Goal: Information Seeking & Learning: Get advice/opinions

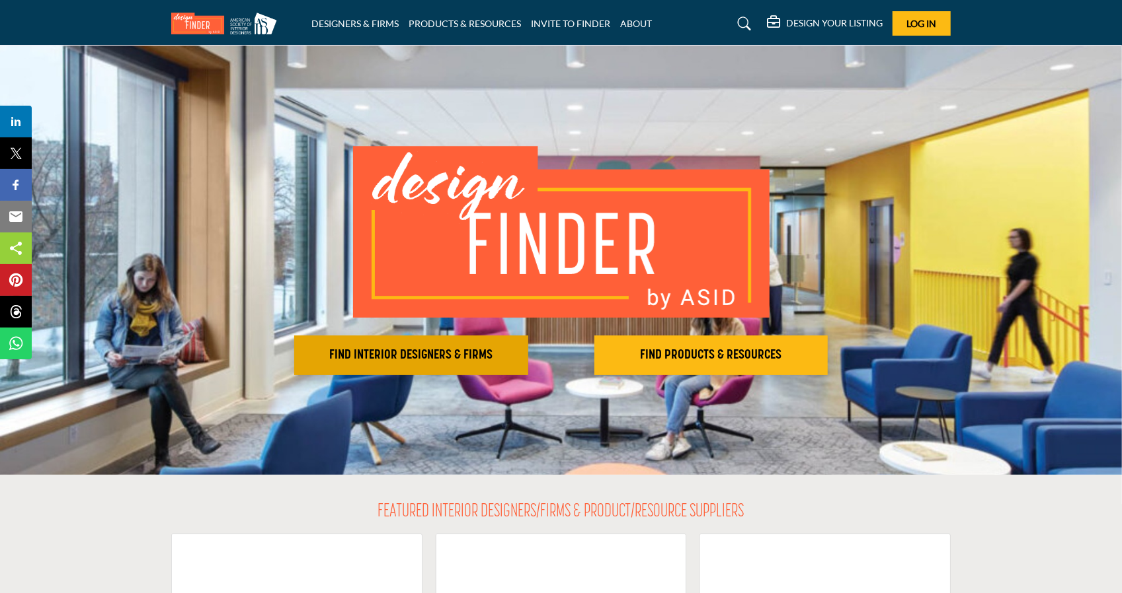
click at [397, 356] on h2 "FIND INTERIOR DESIGNERS & FIRMS" at bounding box center [411, 356] width 226 height 16
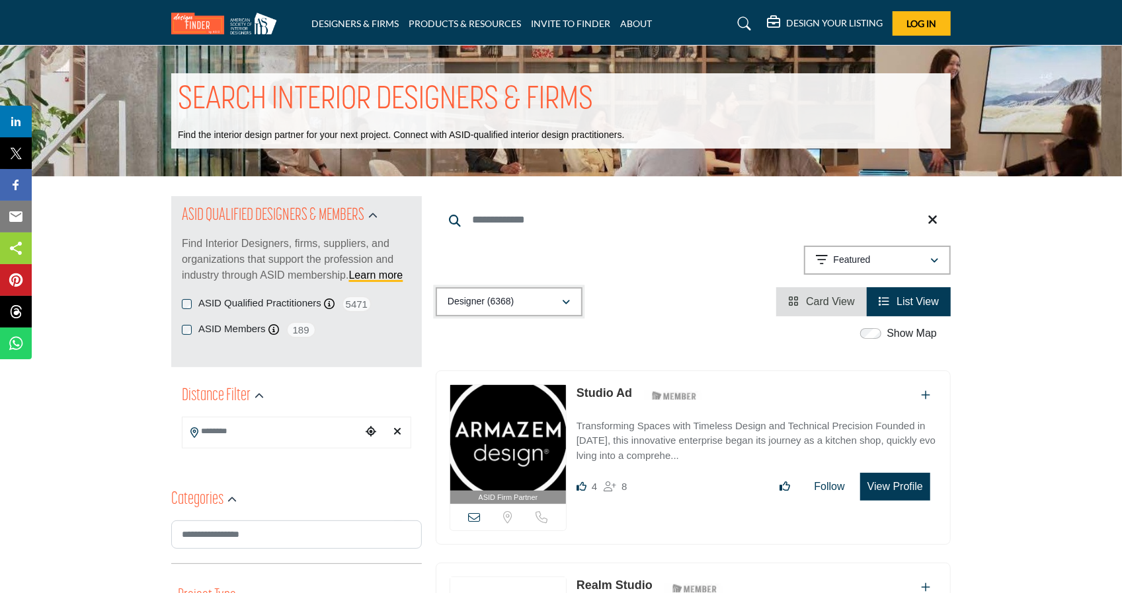
click at [558, 295] on div "Designer (6368)" at bounding box center [504, 302] width 114 height 16
click at [473, 367] on span "Designer" at bounding box center [468, 367] width 37 height 11
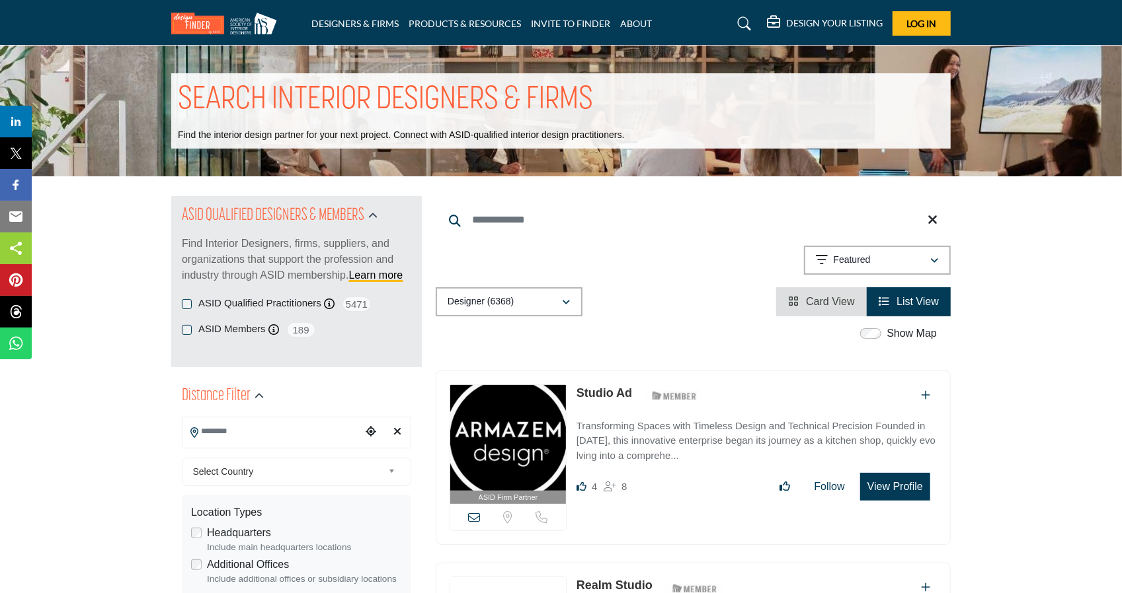
click at [267, 430] on input "Search Location" at bounding box center [271, 432] width 178 height 26
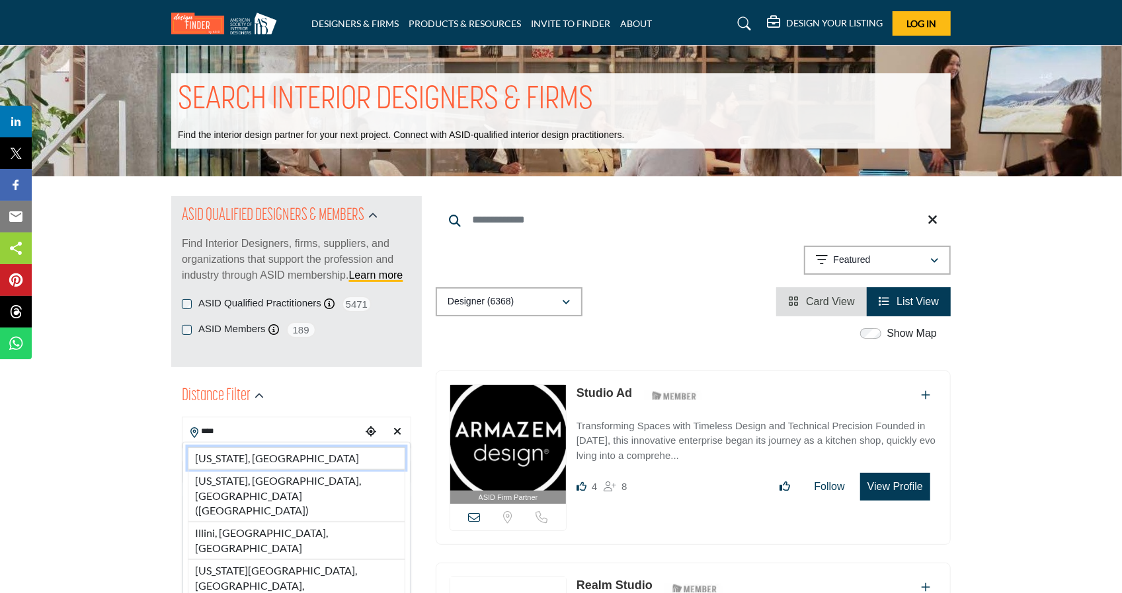
click at [244, 458] on li "[US_STATE], [GEOGRAPHIC_DATA]" at bounding box center [296, 458] width 217 height 22
type input "**********"
type input "***"
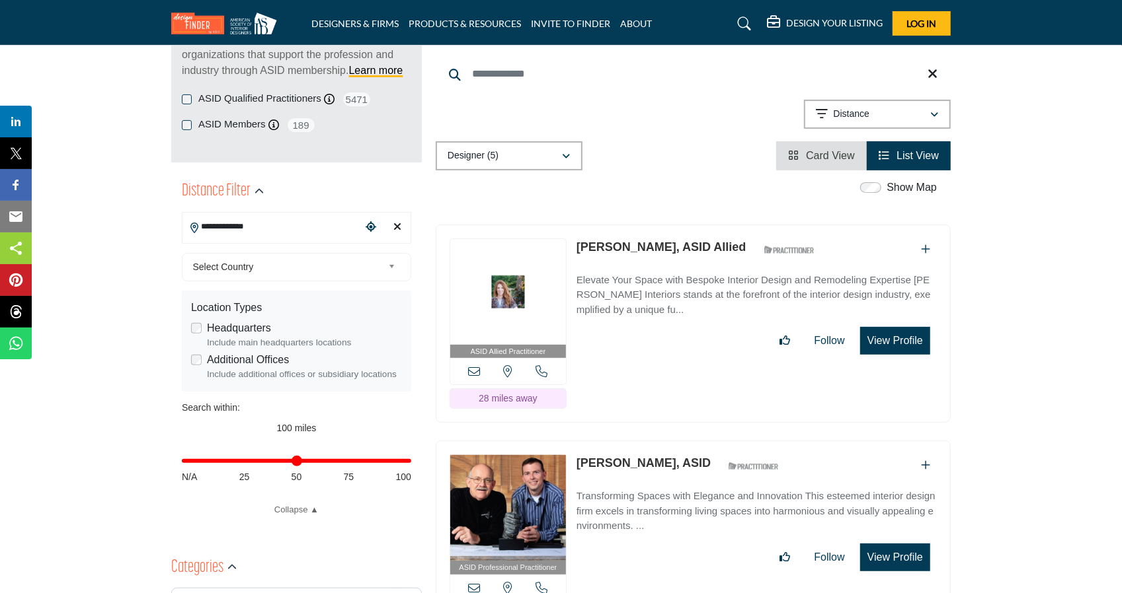
scroll to position [243, 0]
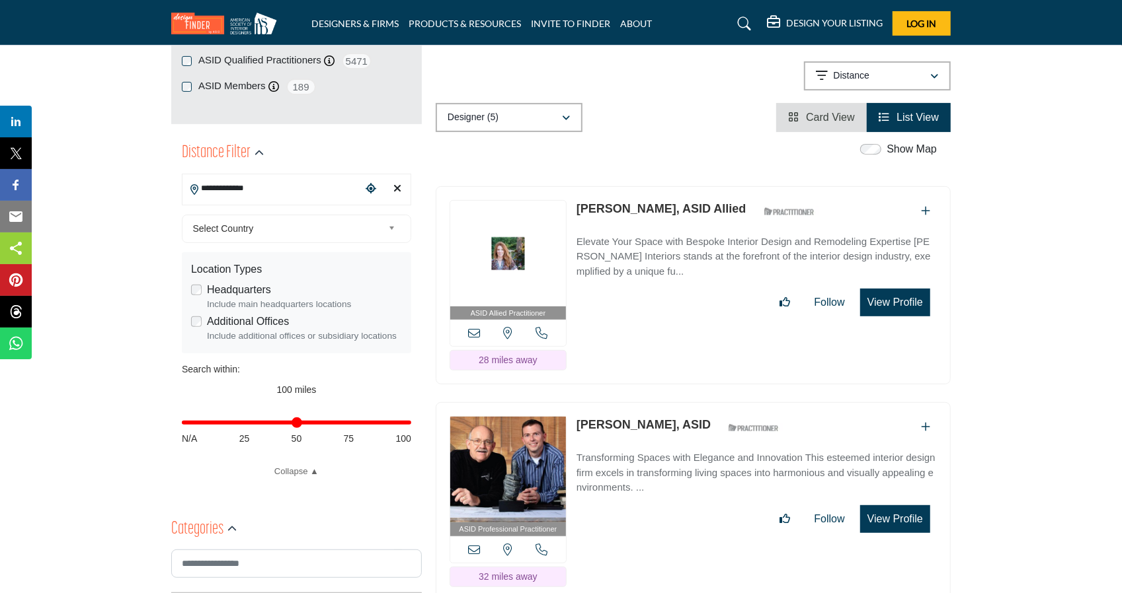
click at [835, 113] on span "Card View" at bounding box center [830, 117] width 49 height 11
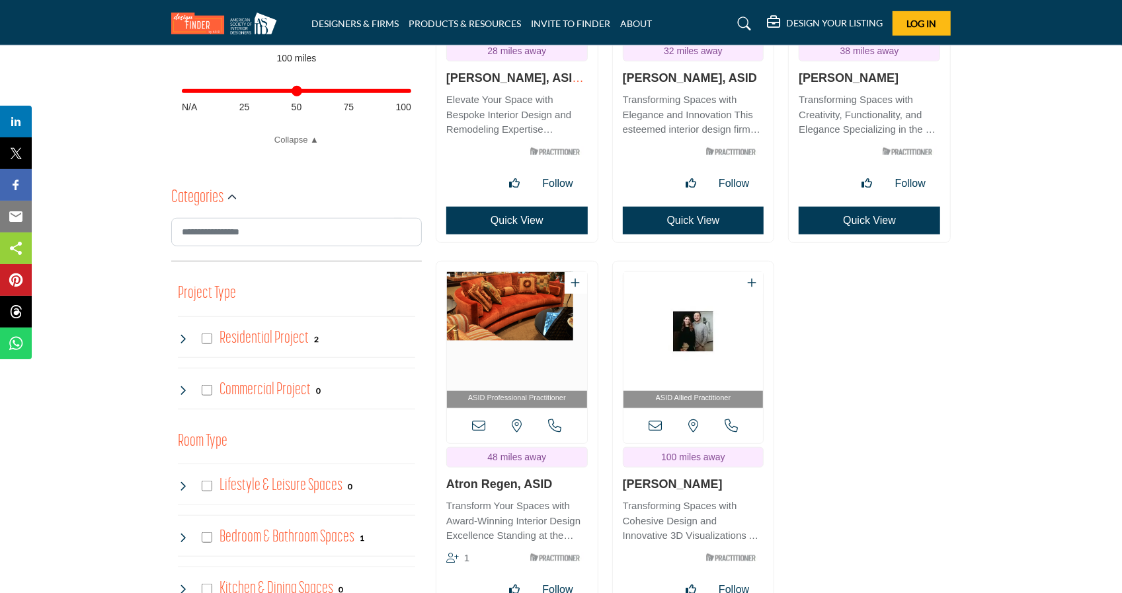
scroll to position [646, 0]
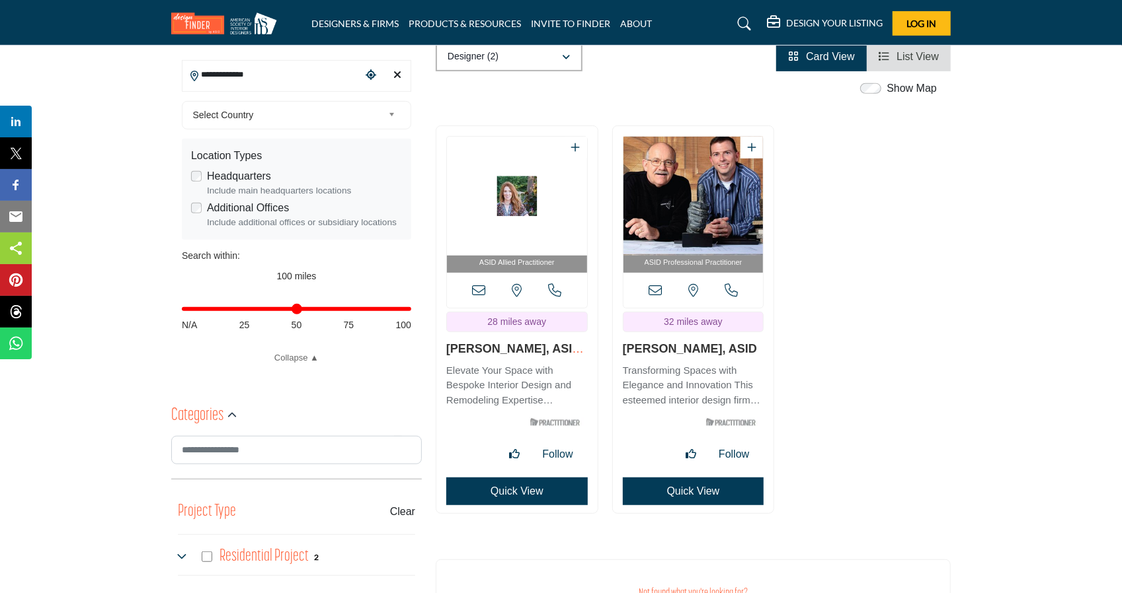
scroll to position [72, 0]
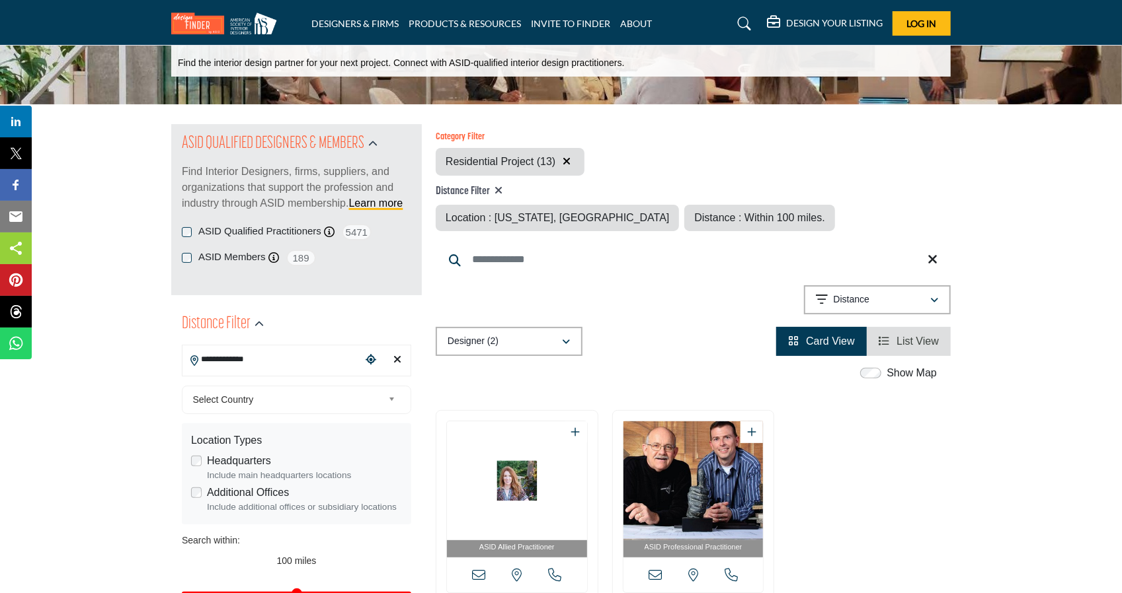
click at [568, 161] on icon "button" at bounding box center [566, 161] width 8 height 11
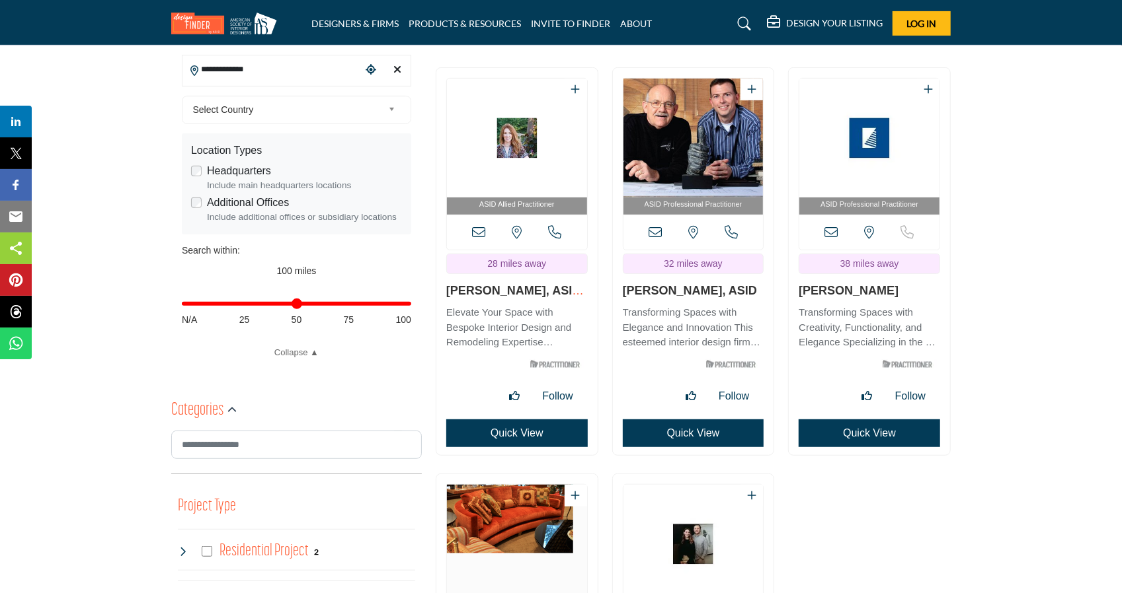
scroll to position [395, 0]
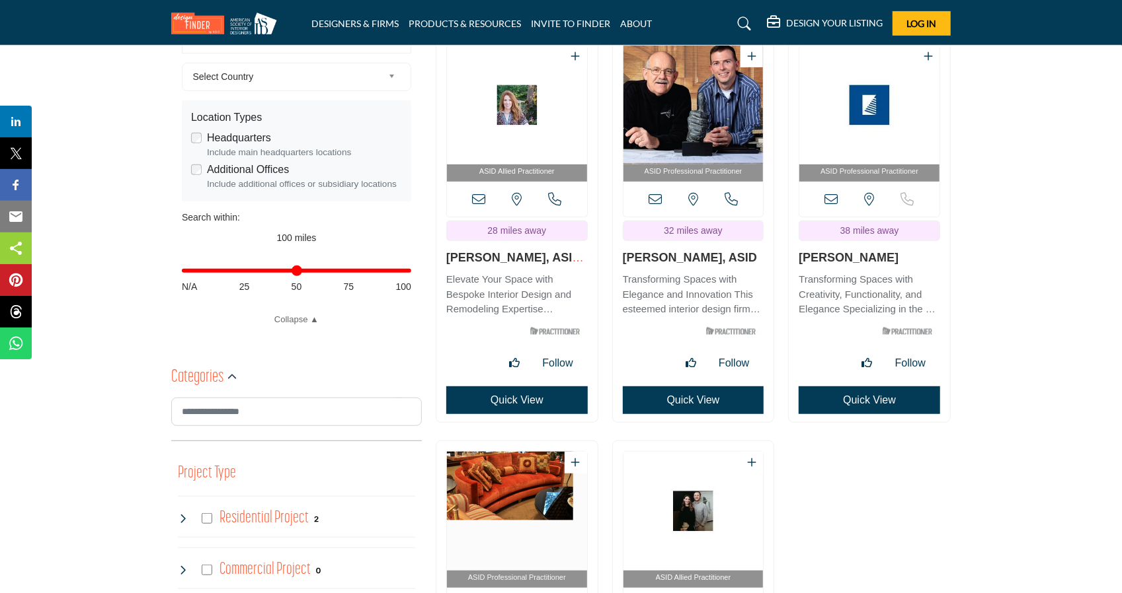
click at [210, 511] on div "Residential Project 2" at bounding box center [248, 519] width 141 height 24
click at [213, 513] on div "Residential Project 2" at bounding box center [248, 519] width 141 height 24
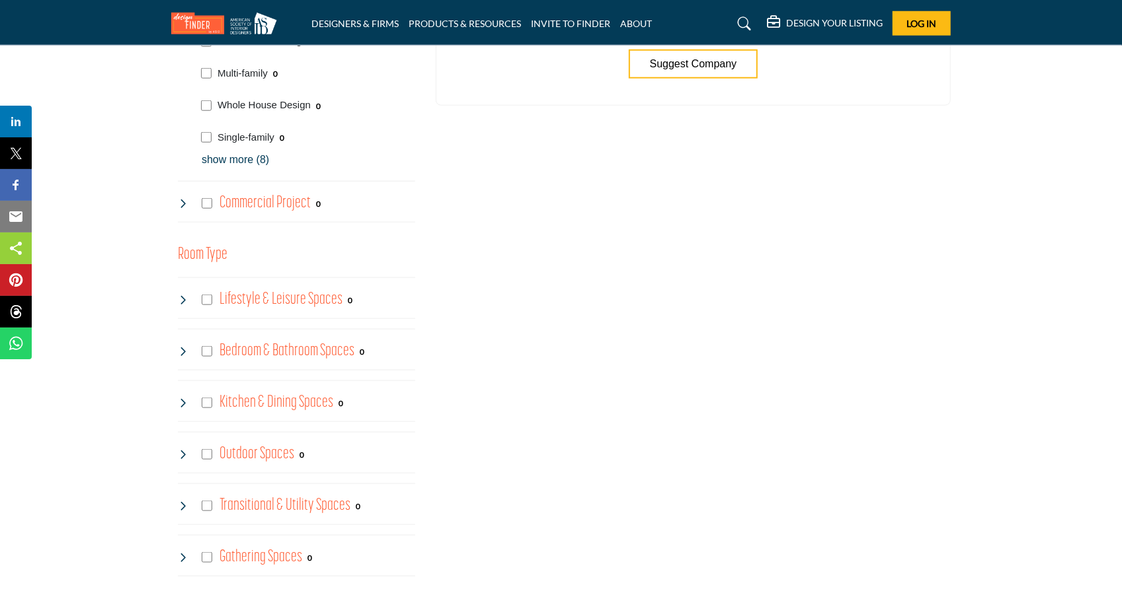
scroll to position [958, 0]
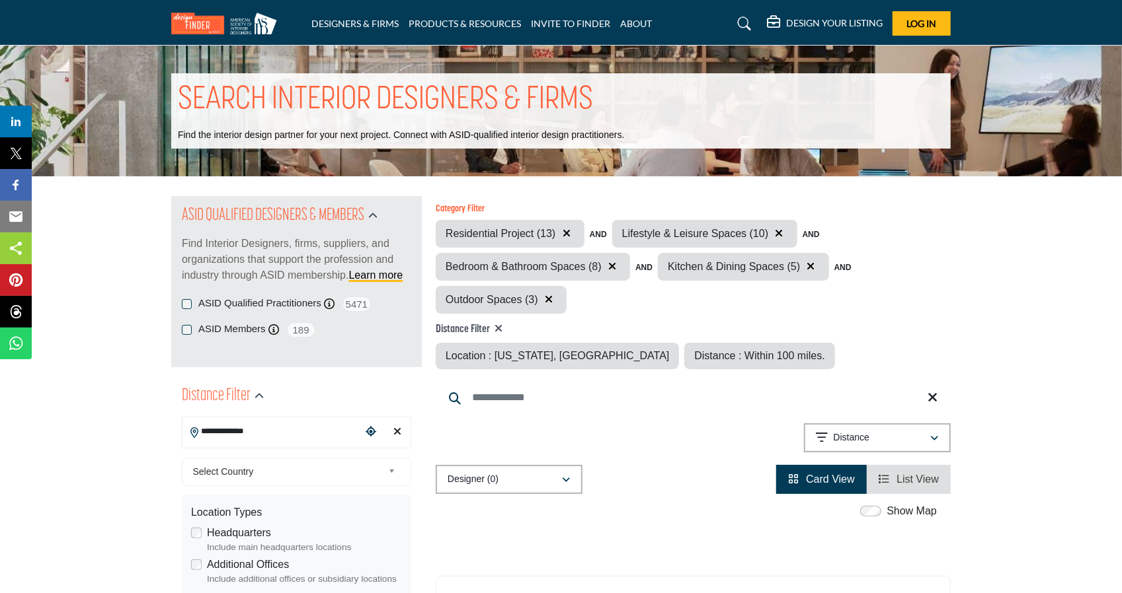
click at [260, 474] on span "Select Country" at bounding box center [288, 472] width 190 height 16
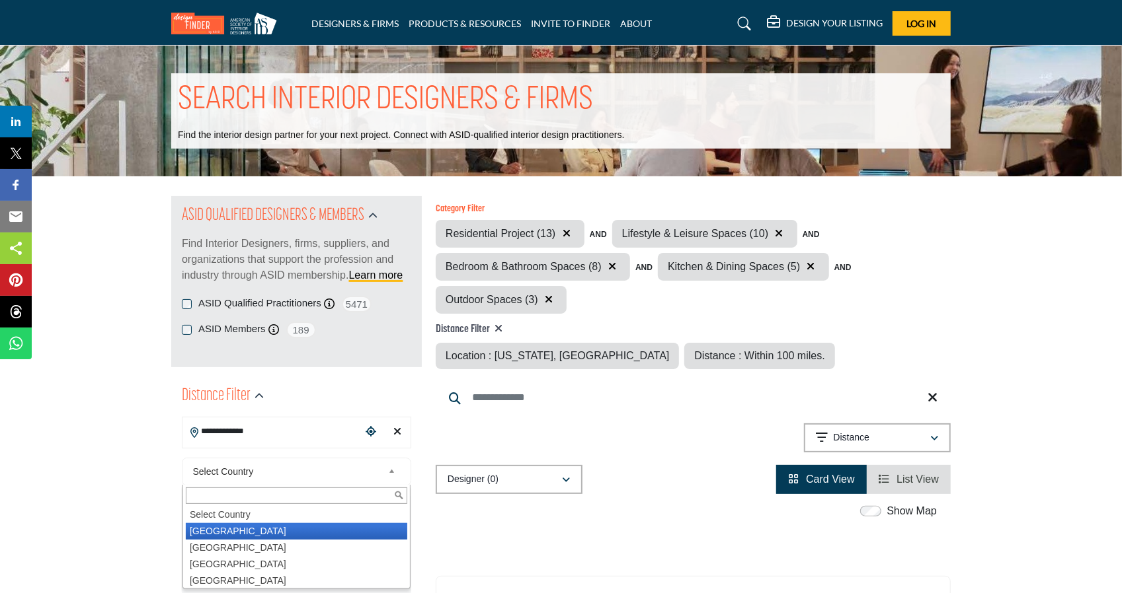
click at [230, 533] on li "United States" at bounding box center [296, 531] width 221 height 17
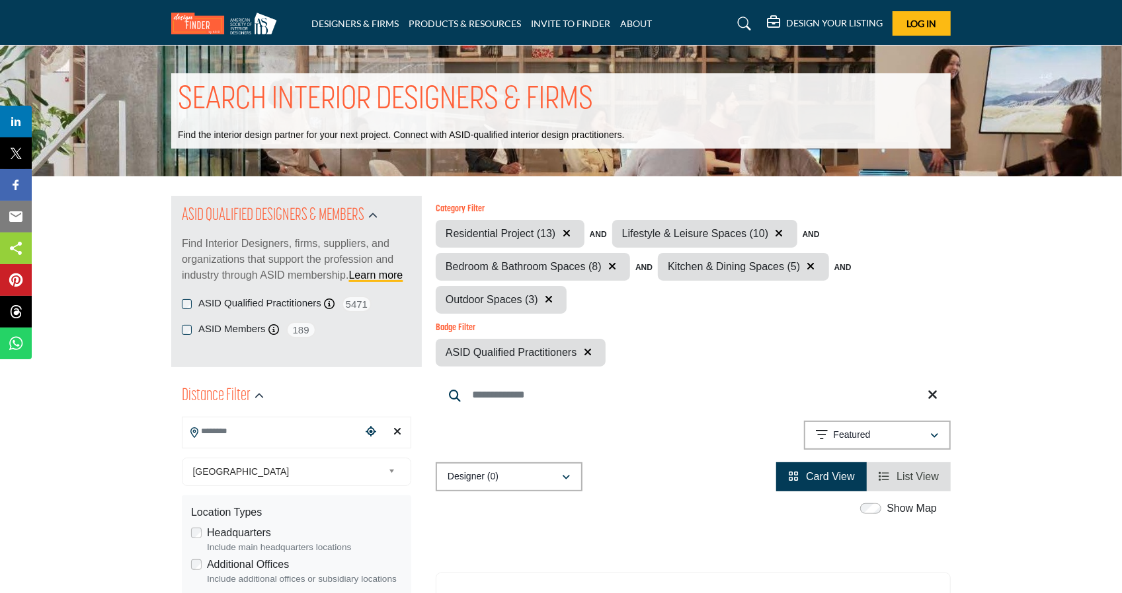
click at [904, 482] on span "List View" at bounding box center [917, 476] width 42 height 11
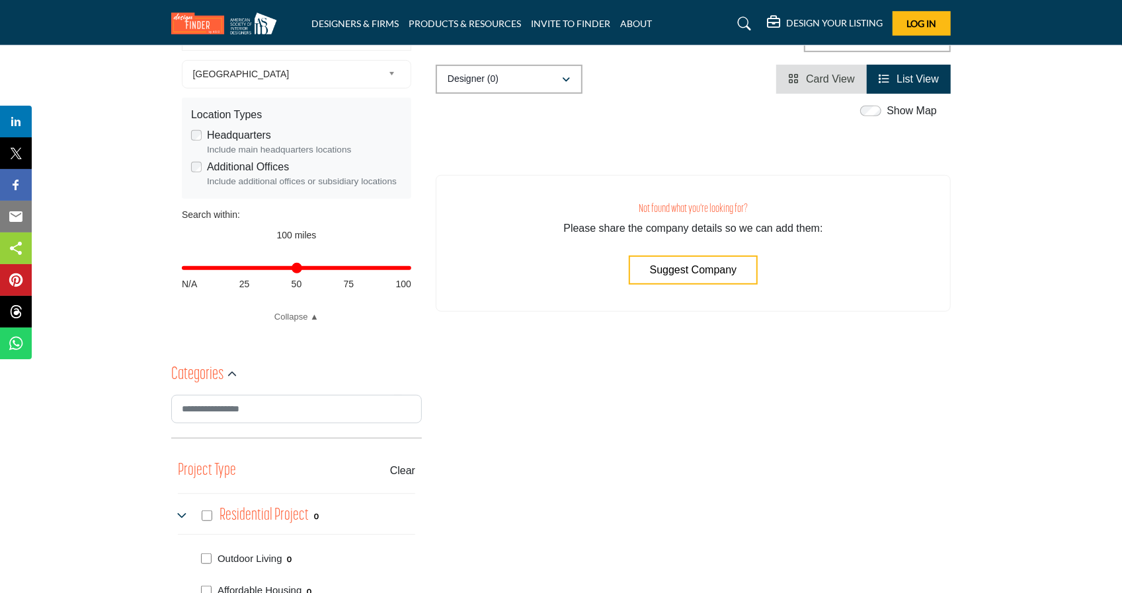
scroll to position [456, 0]
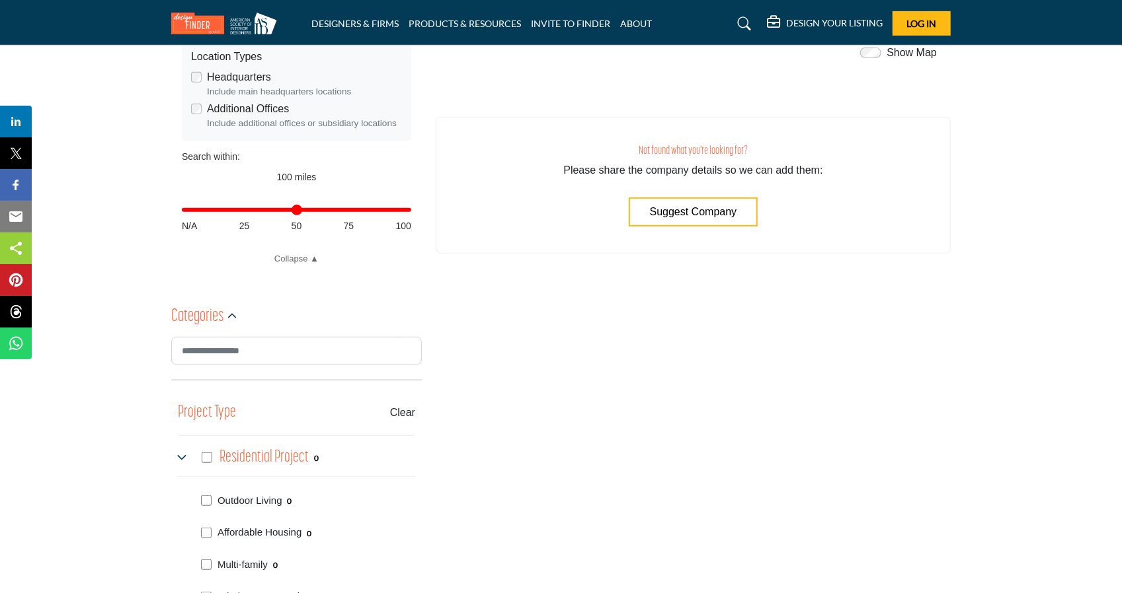
click at [396, 405] on buton "Clear" at bounding box center [402, 413] width 25 height 16
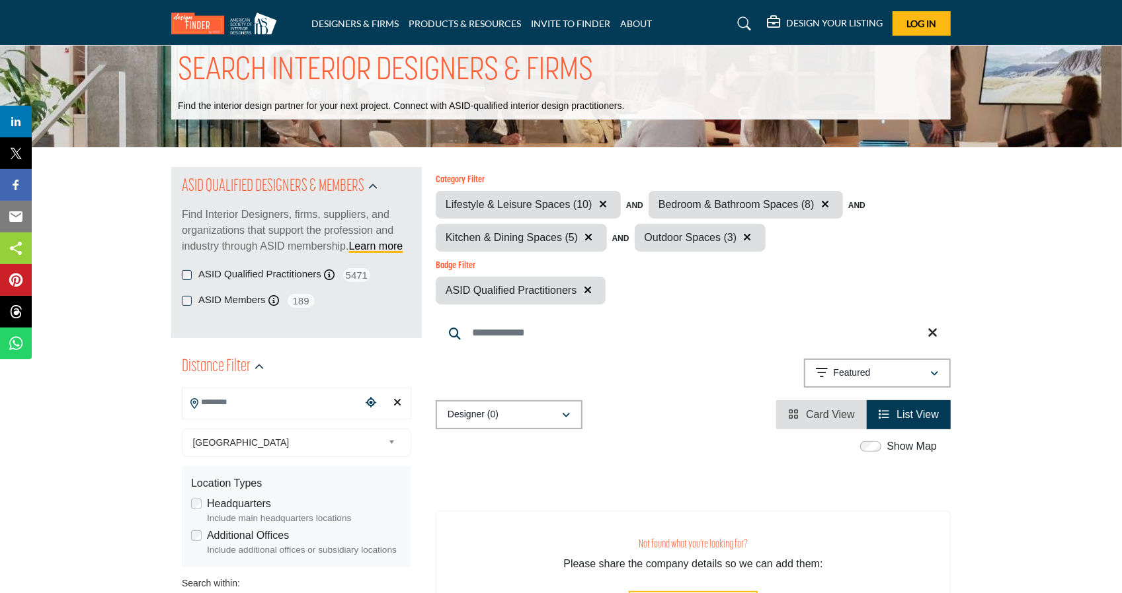
scroll to position [18, 0]
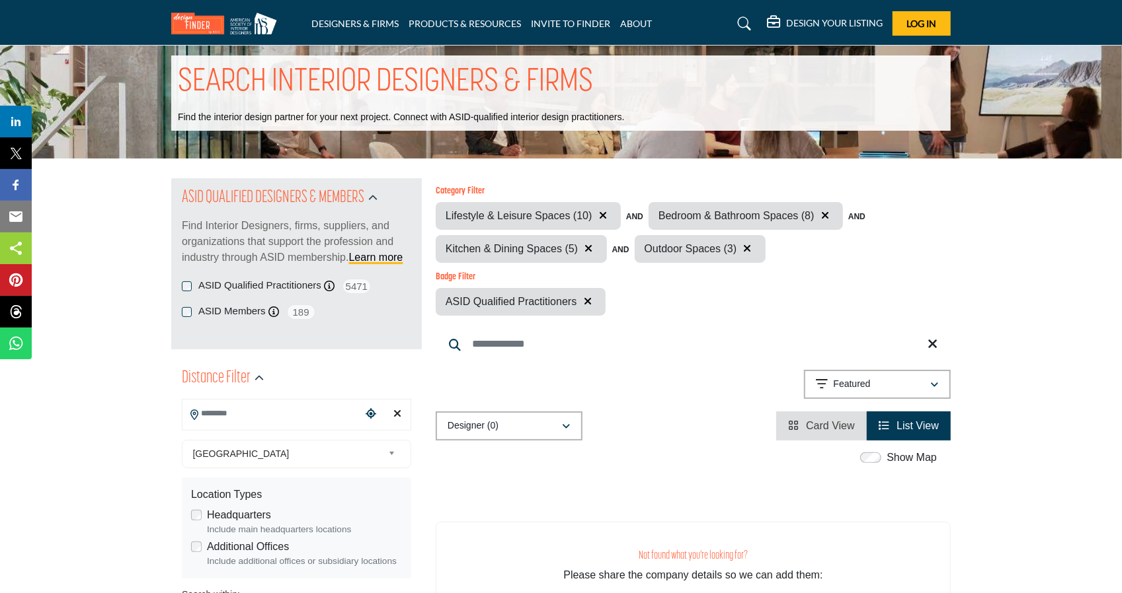
click at [602, 211] on icon "button" at bounding box center [603, 215] width 8 height 11
click at [611, 212] on icon "button" at bounding box center [612, 215] width 8 height 11
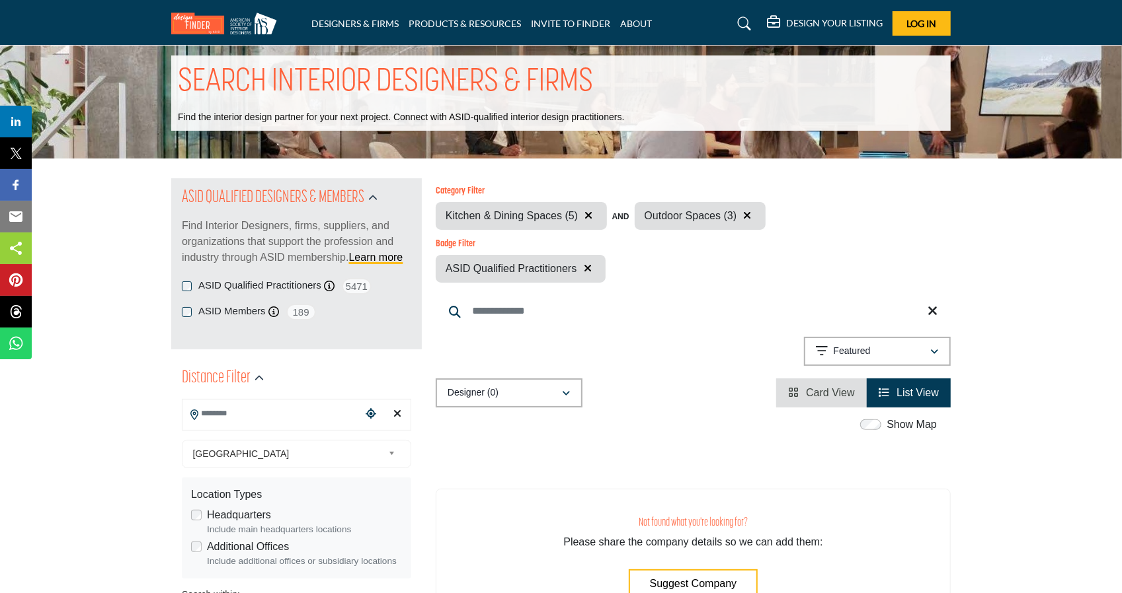
click at [590, 212] on icon "button" at bounding box center [589, 215] width 8 height 11
click at [549, 215] on icon "button" at bounding box center [549, 215] width 8 height 11
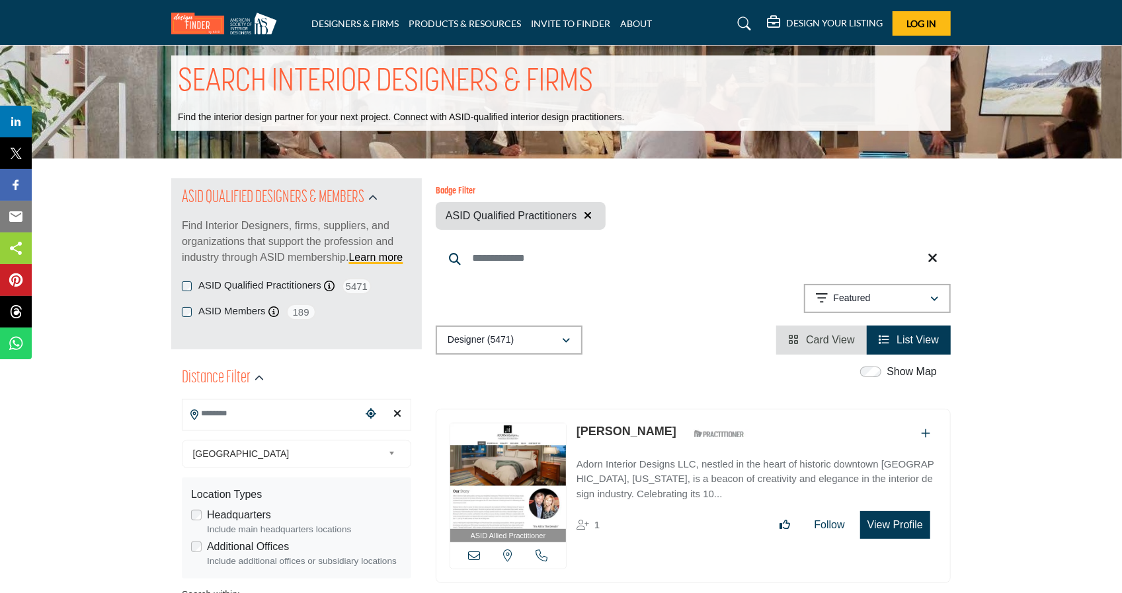
click at [588, 215] on icon "button" at bounding box center [588, 215] width 8 height 11
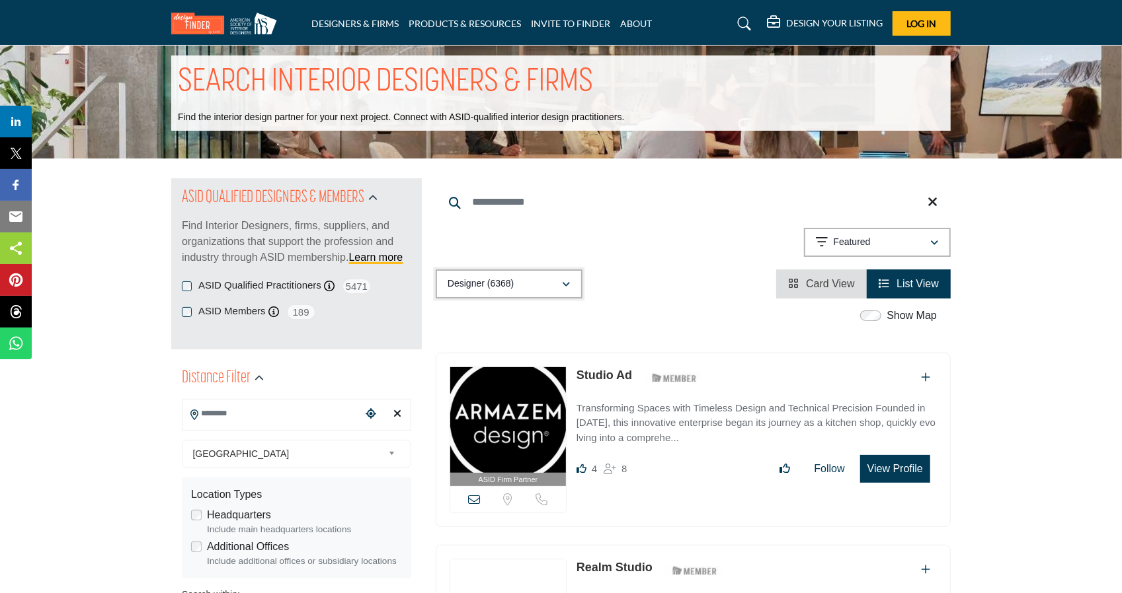
click at [556, 281] on div "Designer (6368)" at bounding box center [504, 284] width 114 height 16
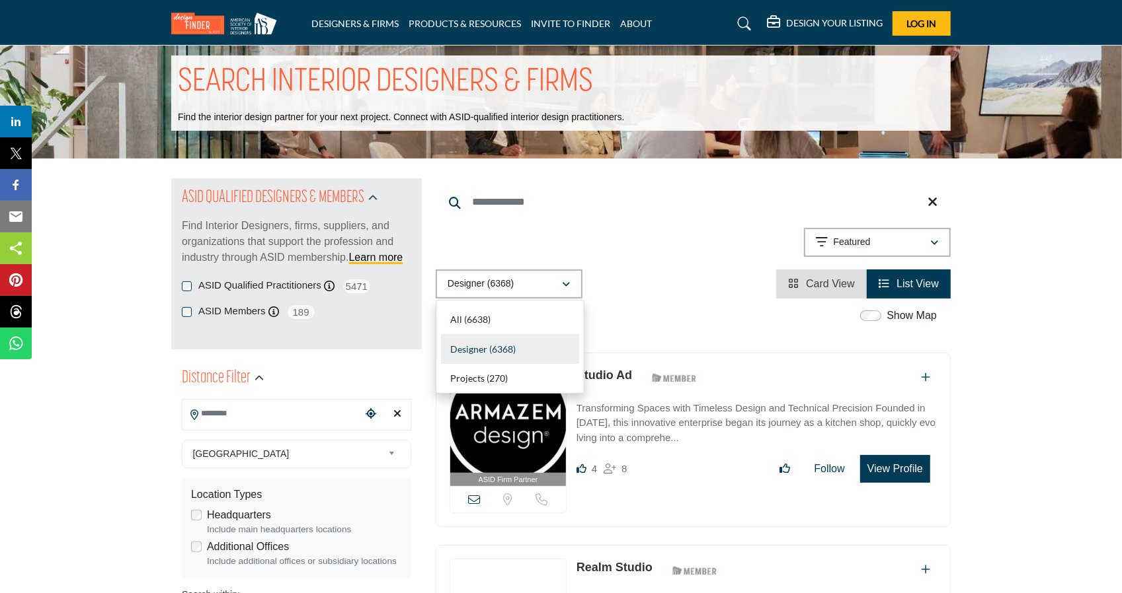
click at [475, 354] on div "Designer (6368)" at bounding box center [510, 350] width 138 height 30
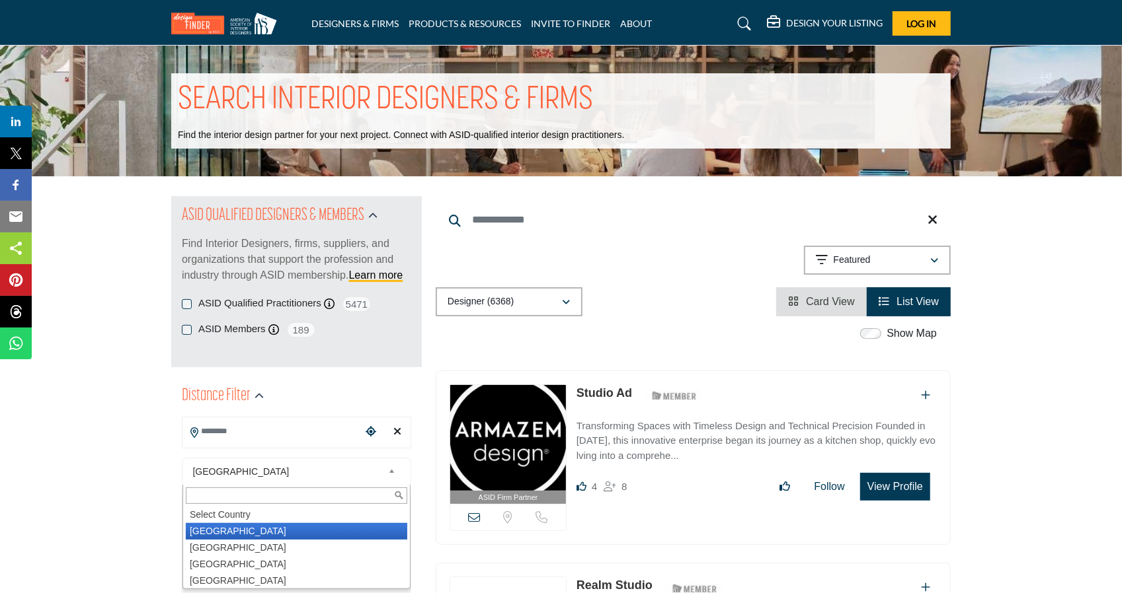
click at [256, 473] on span "United States" at bounding box center [288, 472] width 190 height 16
click at [217, 528] on li "United States" at bounding box center [296, 531] width 221 height 17
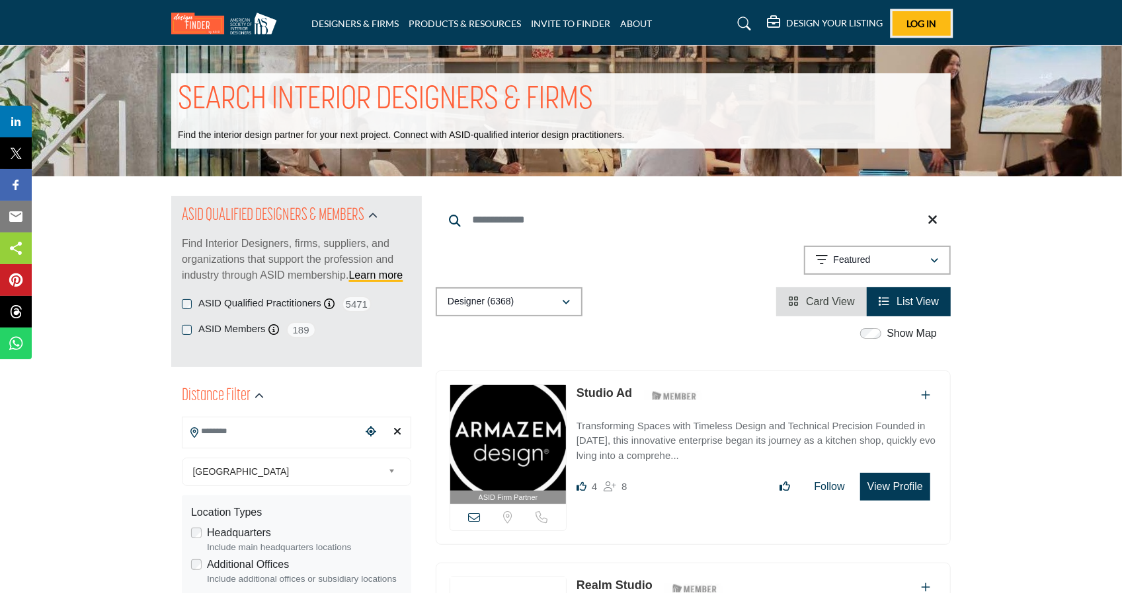
click at [920, 25] on span "Log In" at bounding box center [922, 23] width 30 height 11
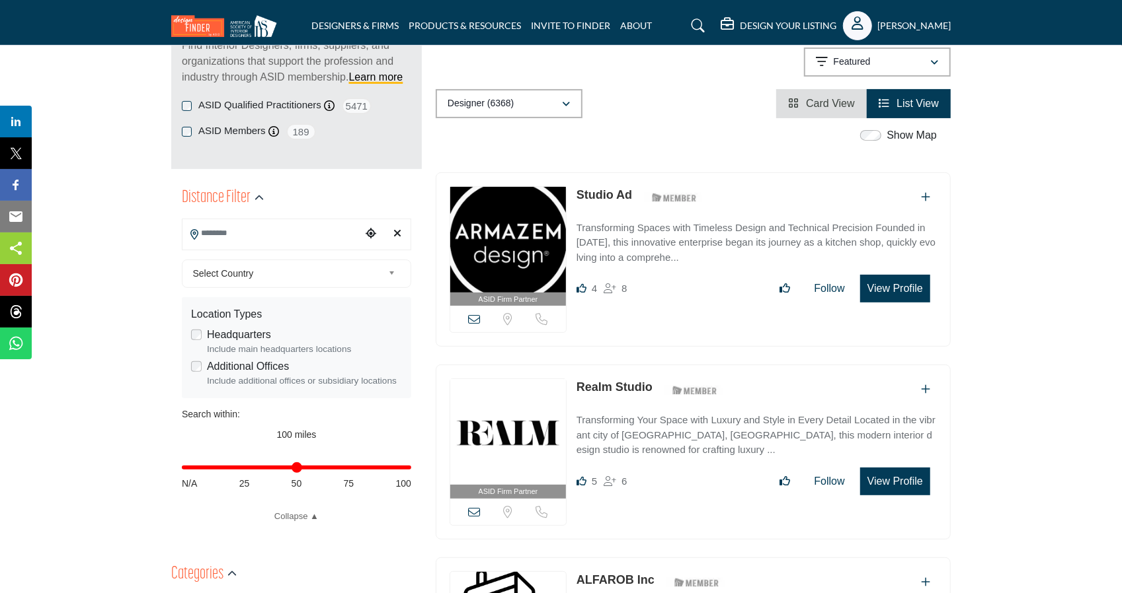
scroll to position [227, 0]
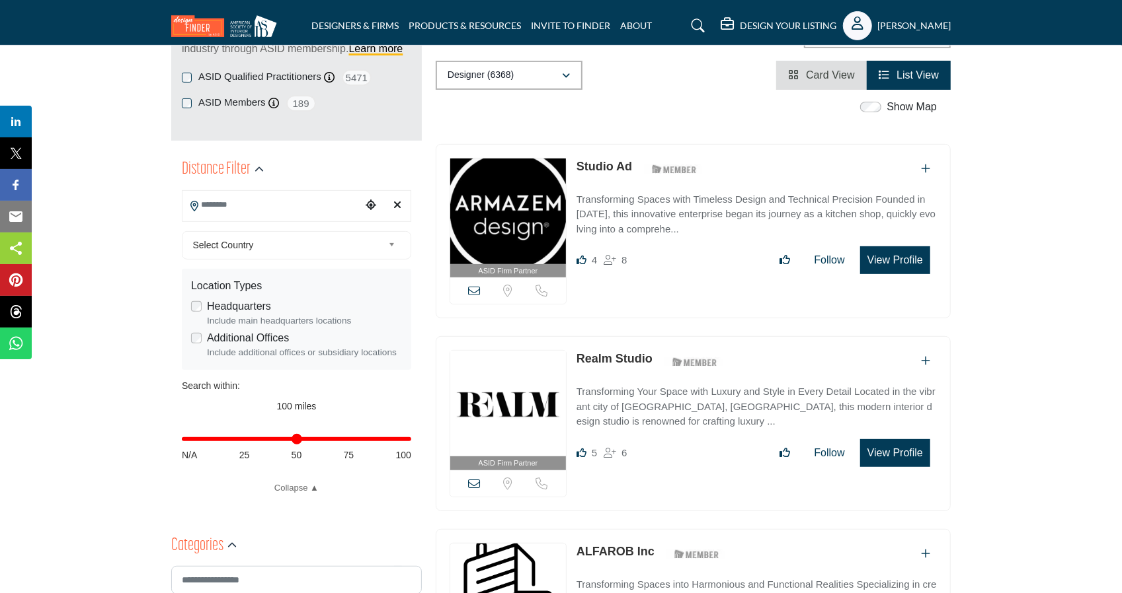
click at [295, 200] on input "Search Location" at bounding box center [271, 205] width 178 height 26
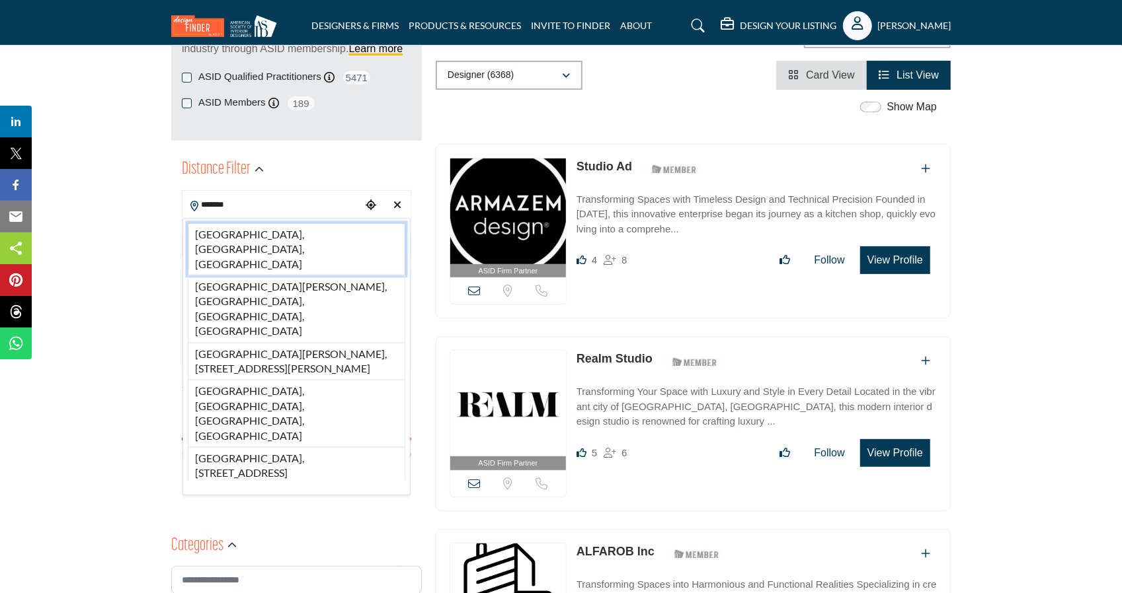
click at [233, 235] on li "[GEOGRAPHIC_DATA], [GEOGRAPHIC_DATA], [GEOGRAPHIC_DATA]" at bounding box center [296, 249] width 217 height 52
type input "**********"
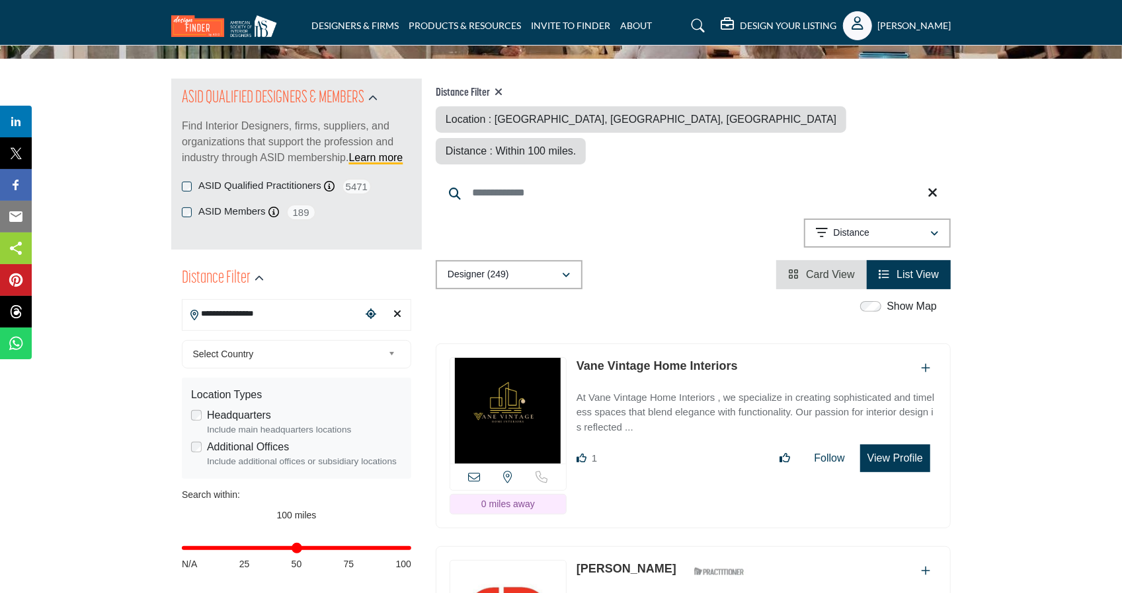
scroll to position [110, 0]
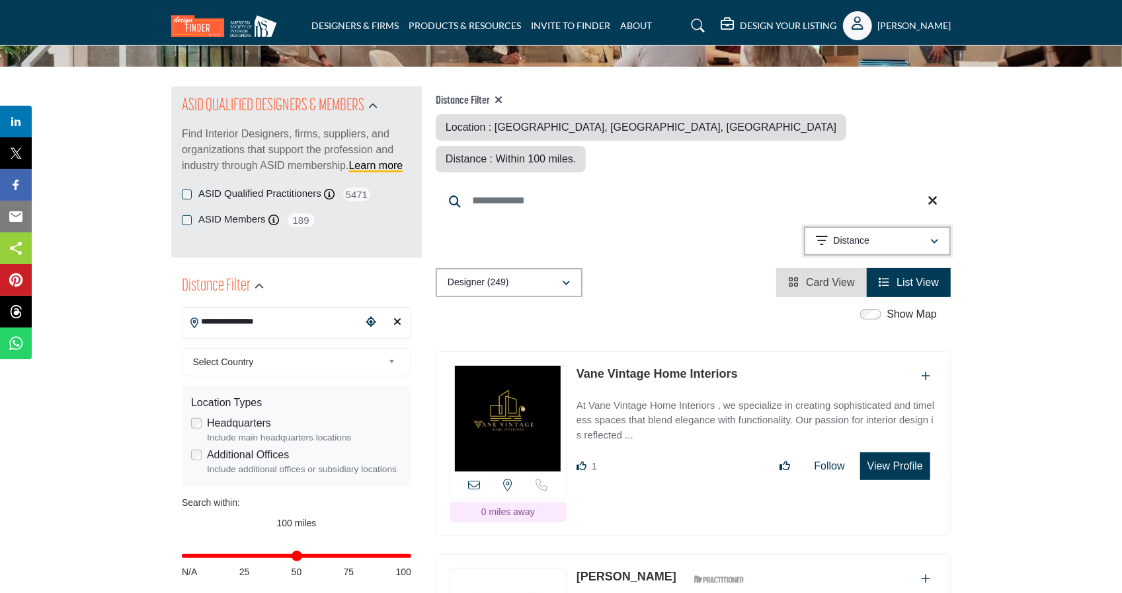
click at [916, 233] on div "Distance" at bounding box center [873, 241] width 114 height 16
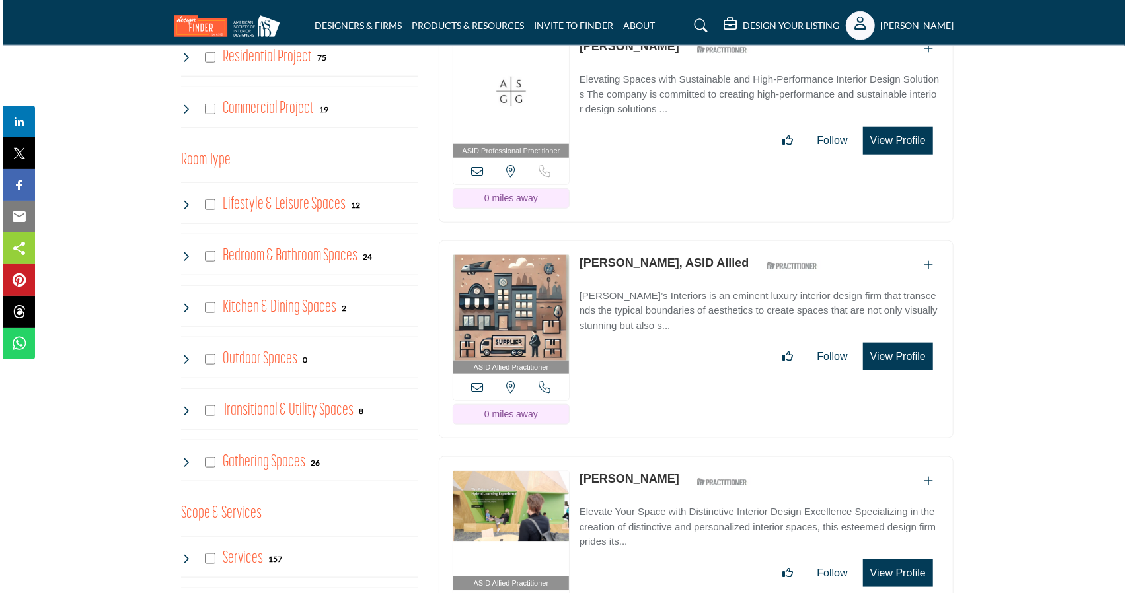
scroll to position [1089, 0]
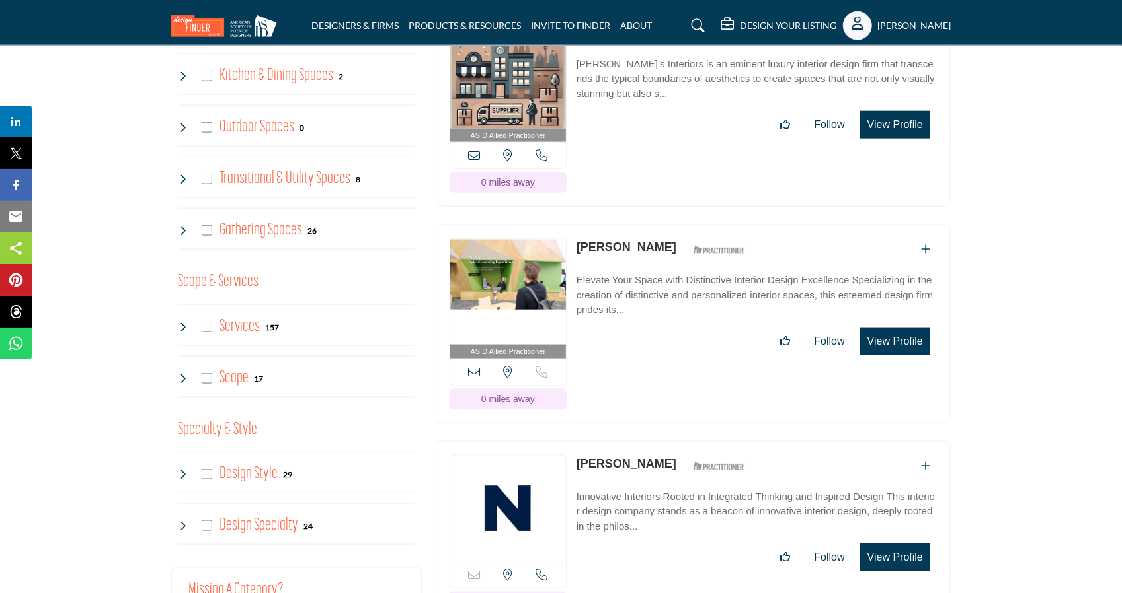
click at [901, 328] on button "View Profile" at bounding box center [895, 342] width 70 height 28
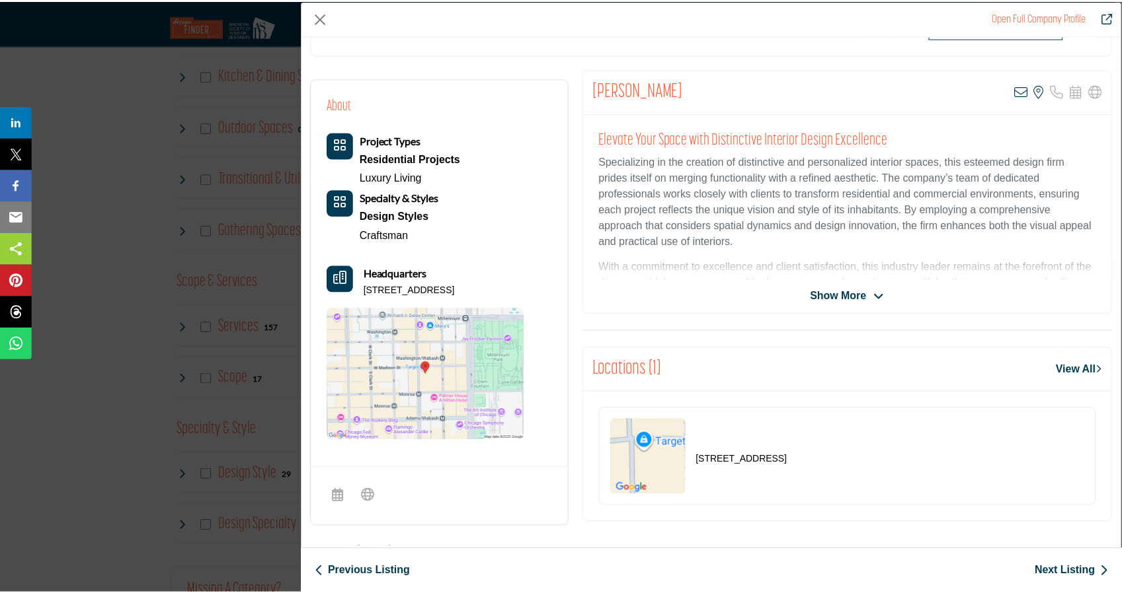
scroll to position [223, 0]
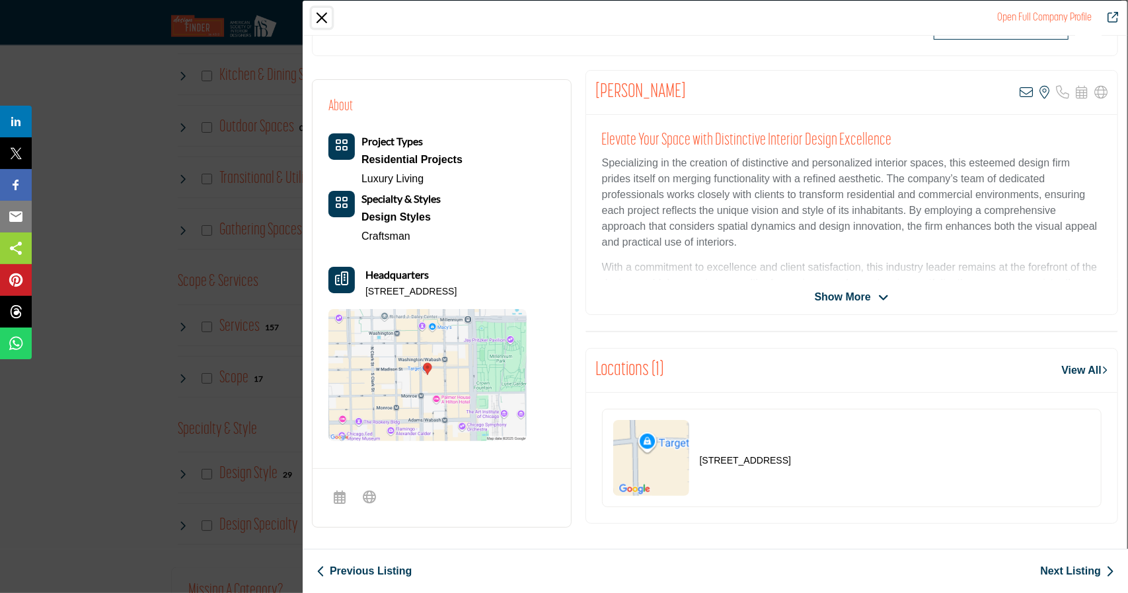
click at [324, 17] on button "Close" at bounding box center [322, 18] width 20 height 20
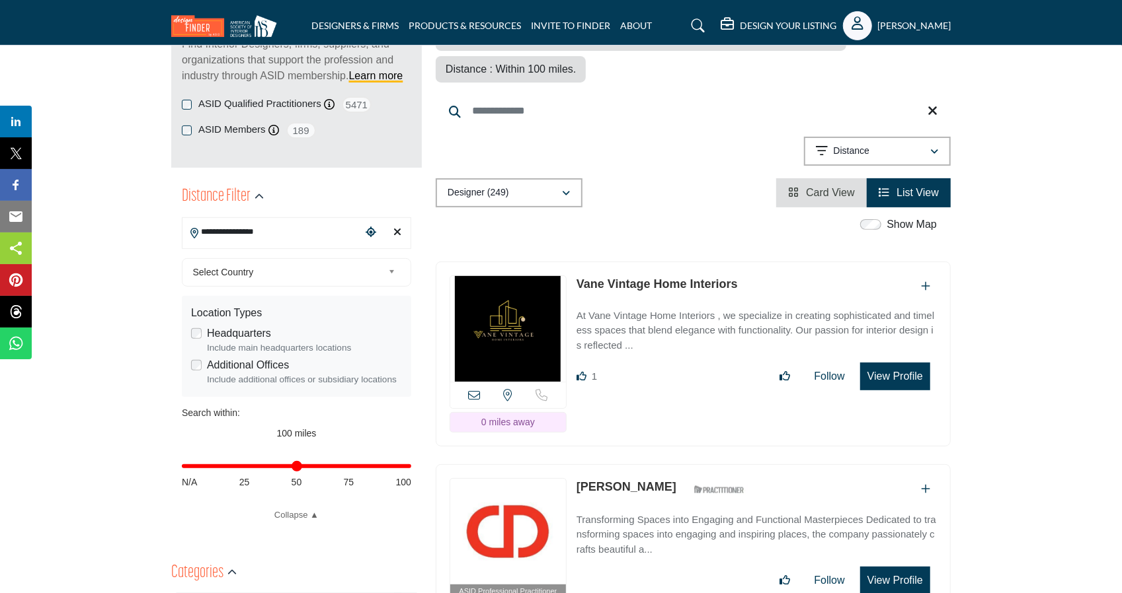
scroll to position [0, 0]
